Goal: Navigation & Orientation: Find specific page/section

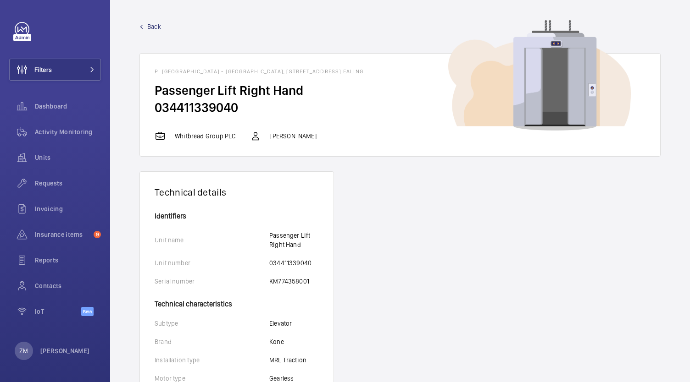
click at [396, 30] on link "Back" at bounding box center [399, 26] width 521 height 9
